Goal: Submit feedback/report problem: Submit feedback/report problem

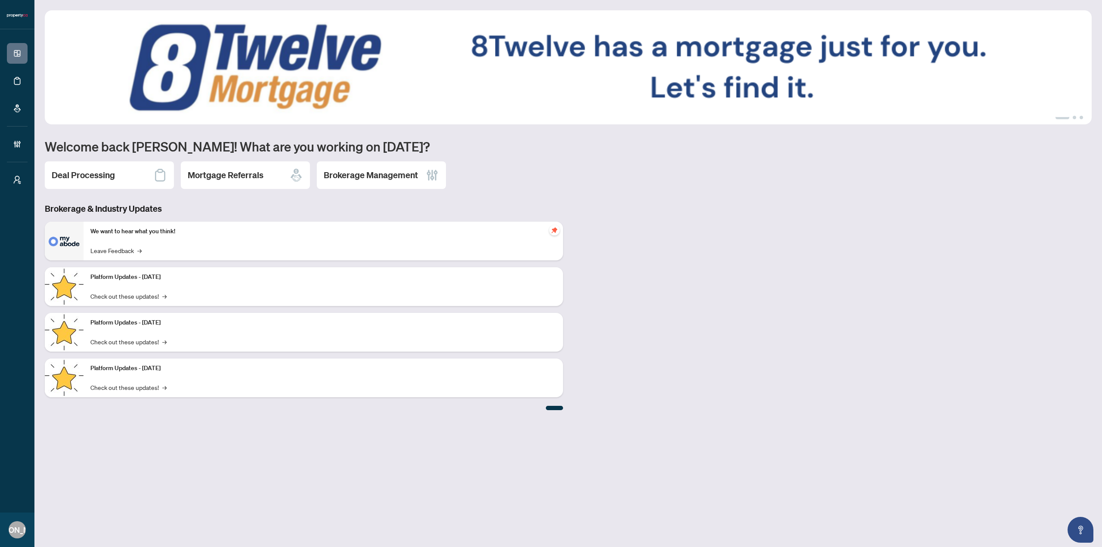
click at [290, 378] on div "Platform Updates - [DATE] Check out these updates! →" at bounding box center [324, 378] width 480 height 39
click at [136, 389] on link "Check out these updates! →" at bounding box center [128, 387] width 76 height 9
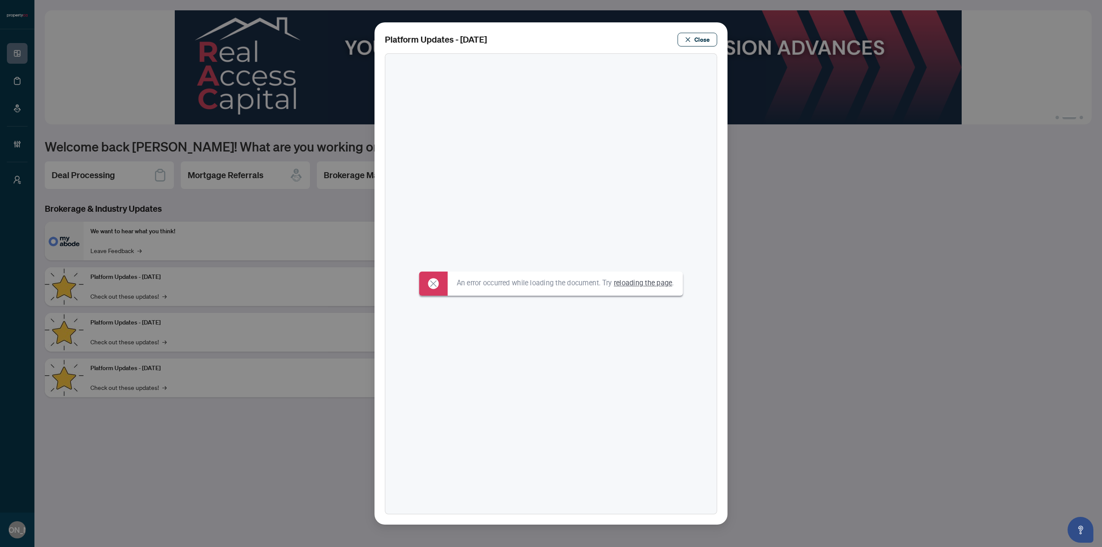
click at [653, 282] on link "reloading the page" at bounding box center [643, 283] width 59 height 9
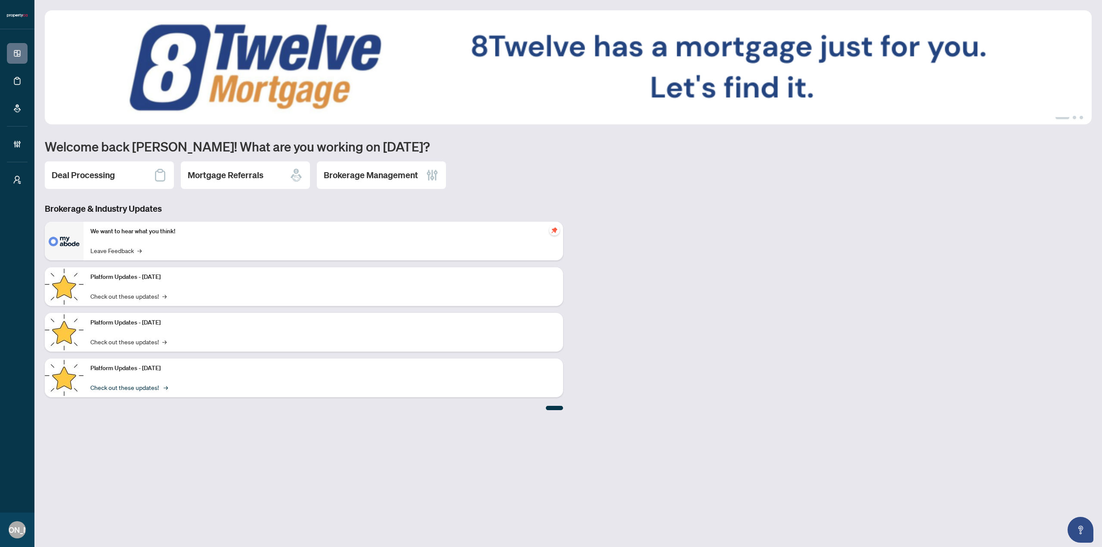
click at [141, 386] on link "Check out these updates! →" at bounding box center [128, 387] width 76 height 9
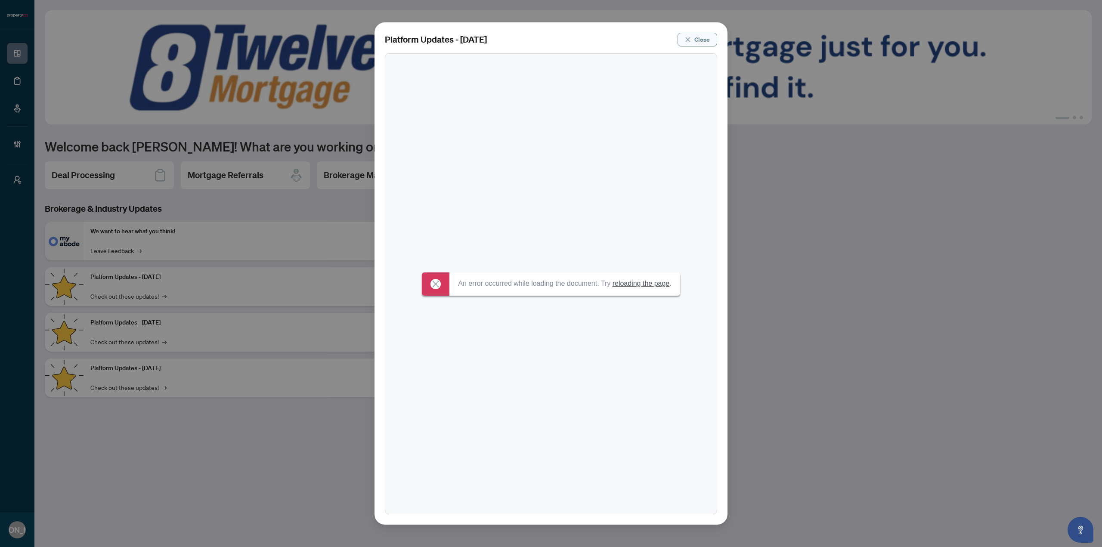
click at [699, 40] on span "Close" at bounding box center [703, 40] width 16 height 14
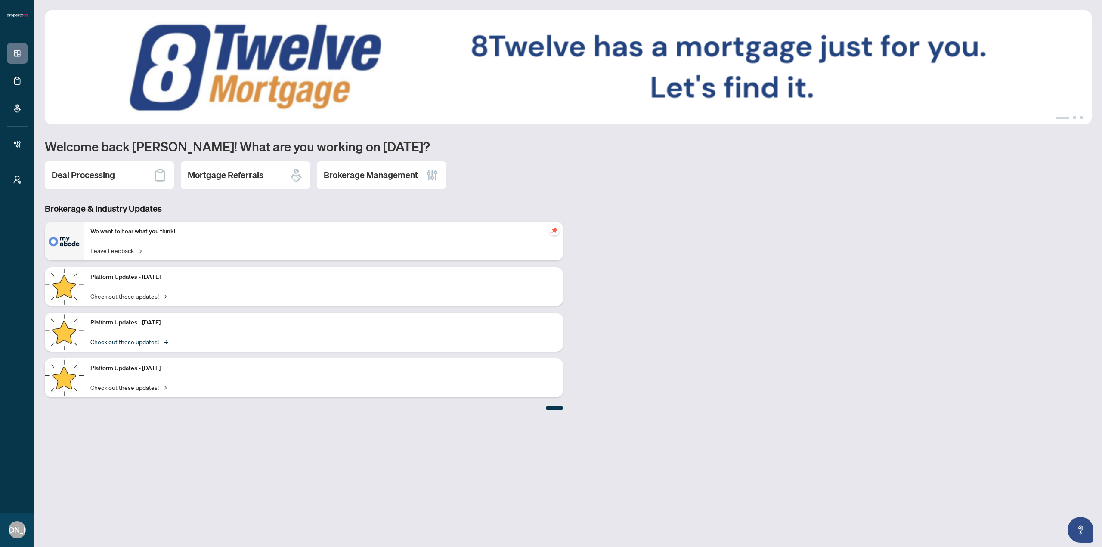
click at [144, 341] on link "Check out these updates! →" at bounding box center [128, 341] width 76 height 9
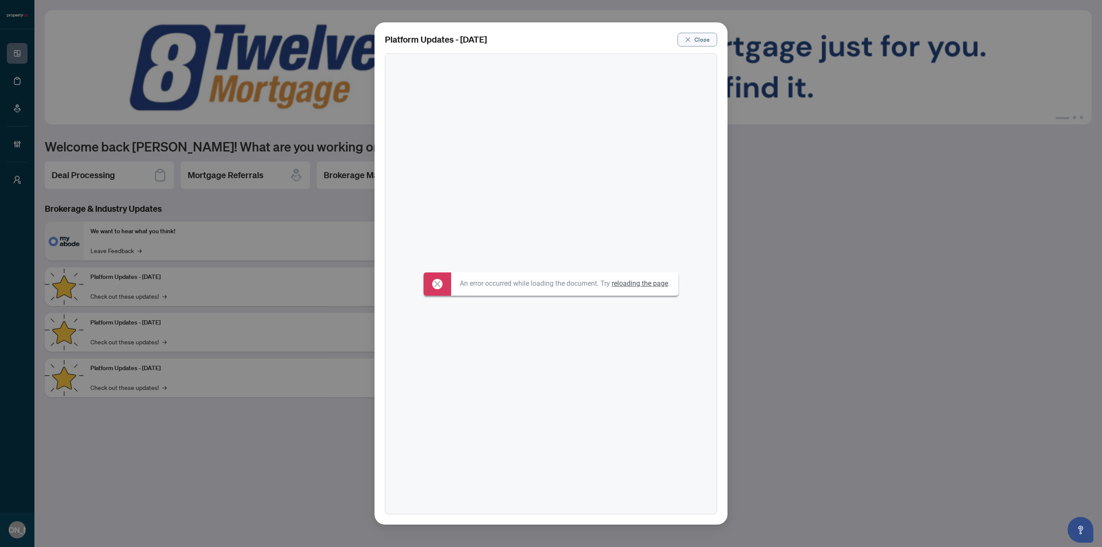
drag, startPoint x: 690, startPoint y: 40, endPoint x: 349, endPoint y: 173, distance: 366.1
click at [688, 40] on icon "close" at bounding box center [688, 40] width 6 height 6
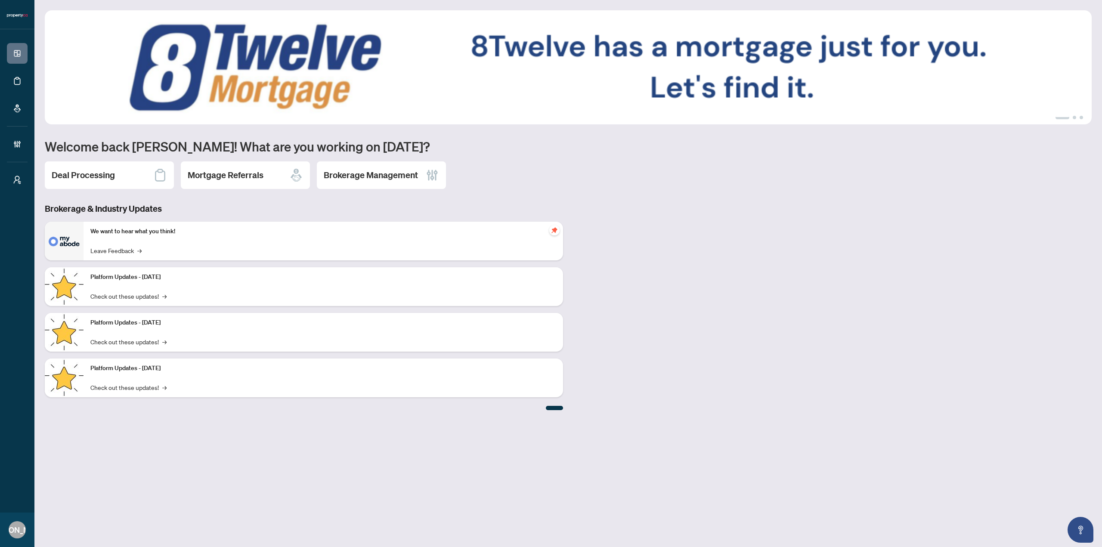
click at [140, 301] on div "Platform Updates - [DATE] Check out these updates! →" at bounding box center [324, 286] width 480 height 39
click at [142, 298] on link "Check out these updates! →" at bounding box center [128, 296] width 76 height 9
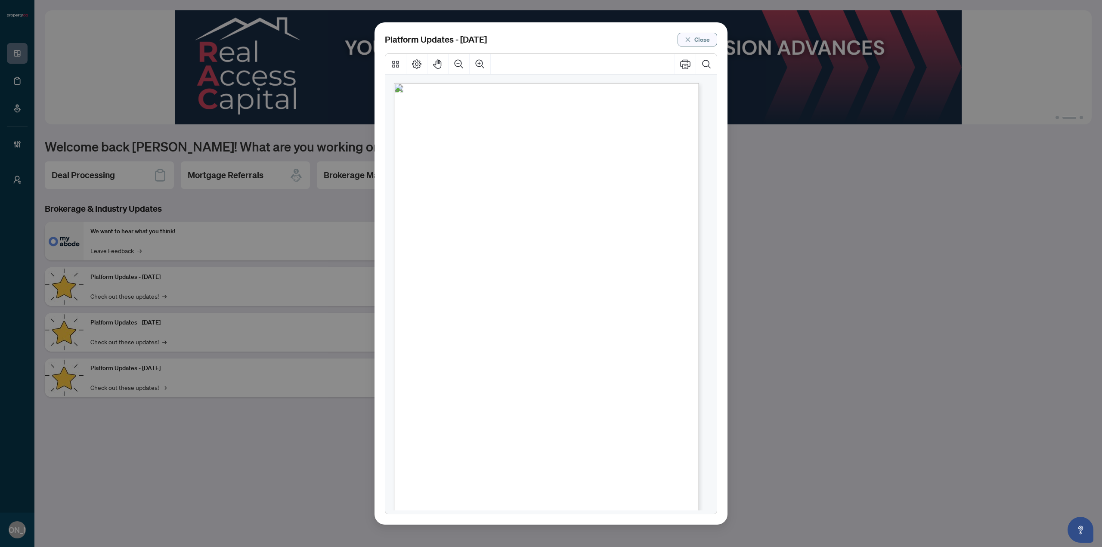
click at [705, 37] on span "Close" at bounding box center [703, 40] width 16 height 14
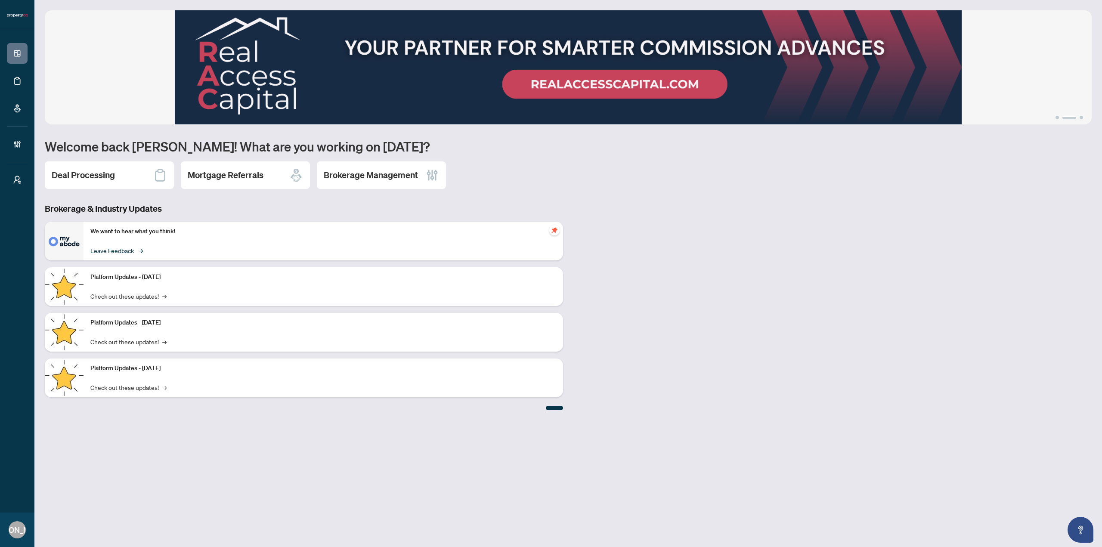
click at [135, 251] on link "Leave Feedback →" at bounding box center [115, 250] width 51 height 9
